Goal: Entertainment & Leisure: Consume media (video, audio)

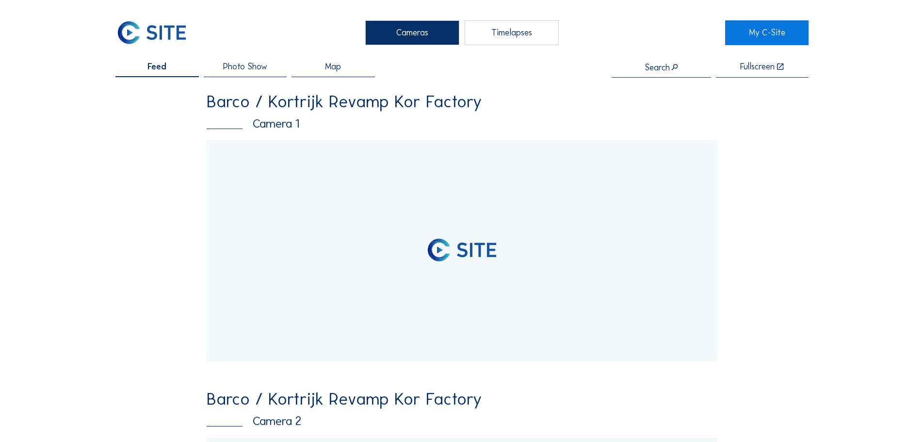
click at [532, 33] on div "Timelapses" at bounding box center [512, 32] width 94 height 24
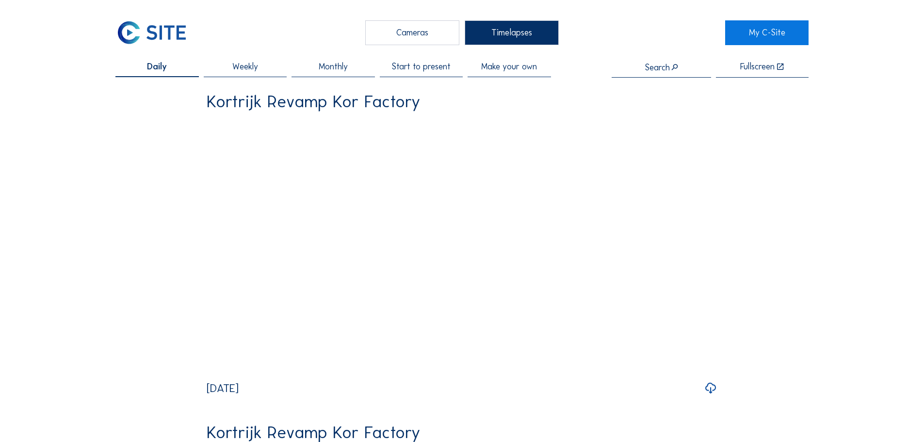
click at [427, 68] on span "Start to present" at bounding box center [421, 67] width 59 height 9
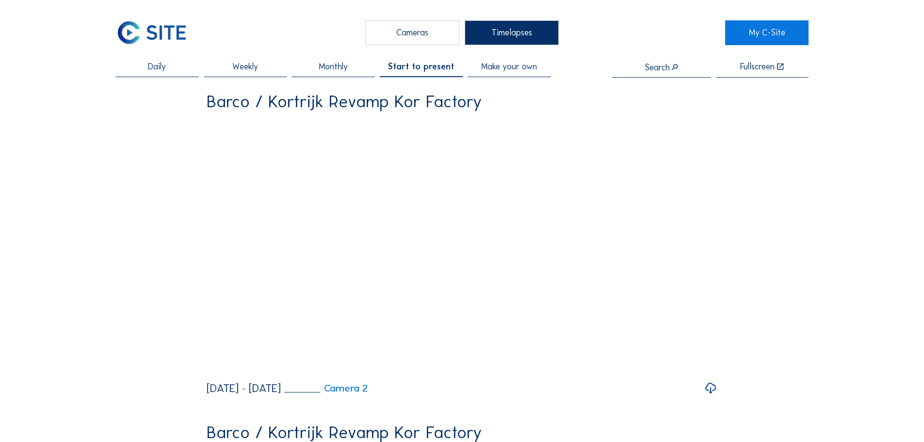
click at [712, 396] on icon at bounding box center [710, 389] width 13 height 16
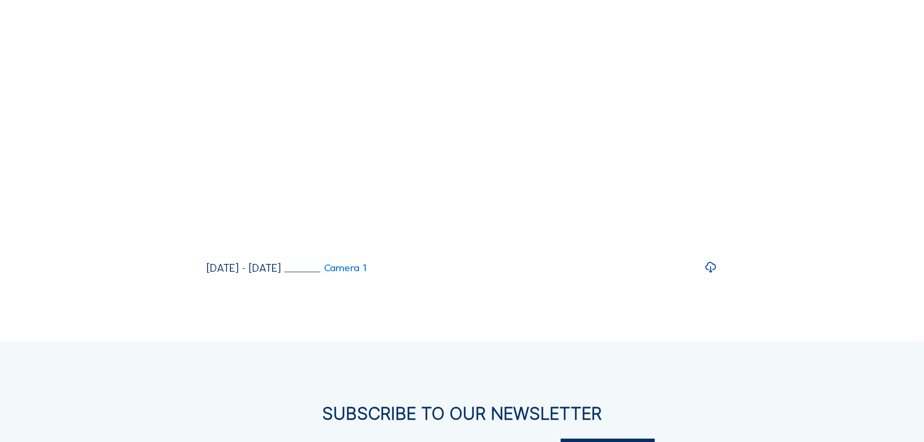
scroll to position [462, 0]
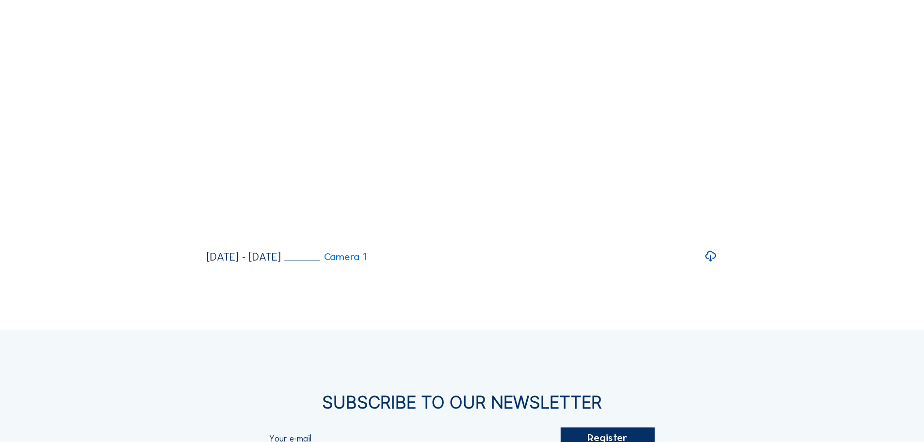
click at [711, 264] on icon at bounding box center [710, 257] width 13 height 16
